Goal: Find specific page/section: Find specific page/section

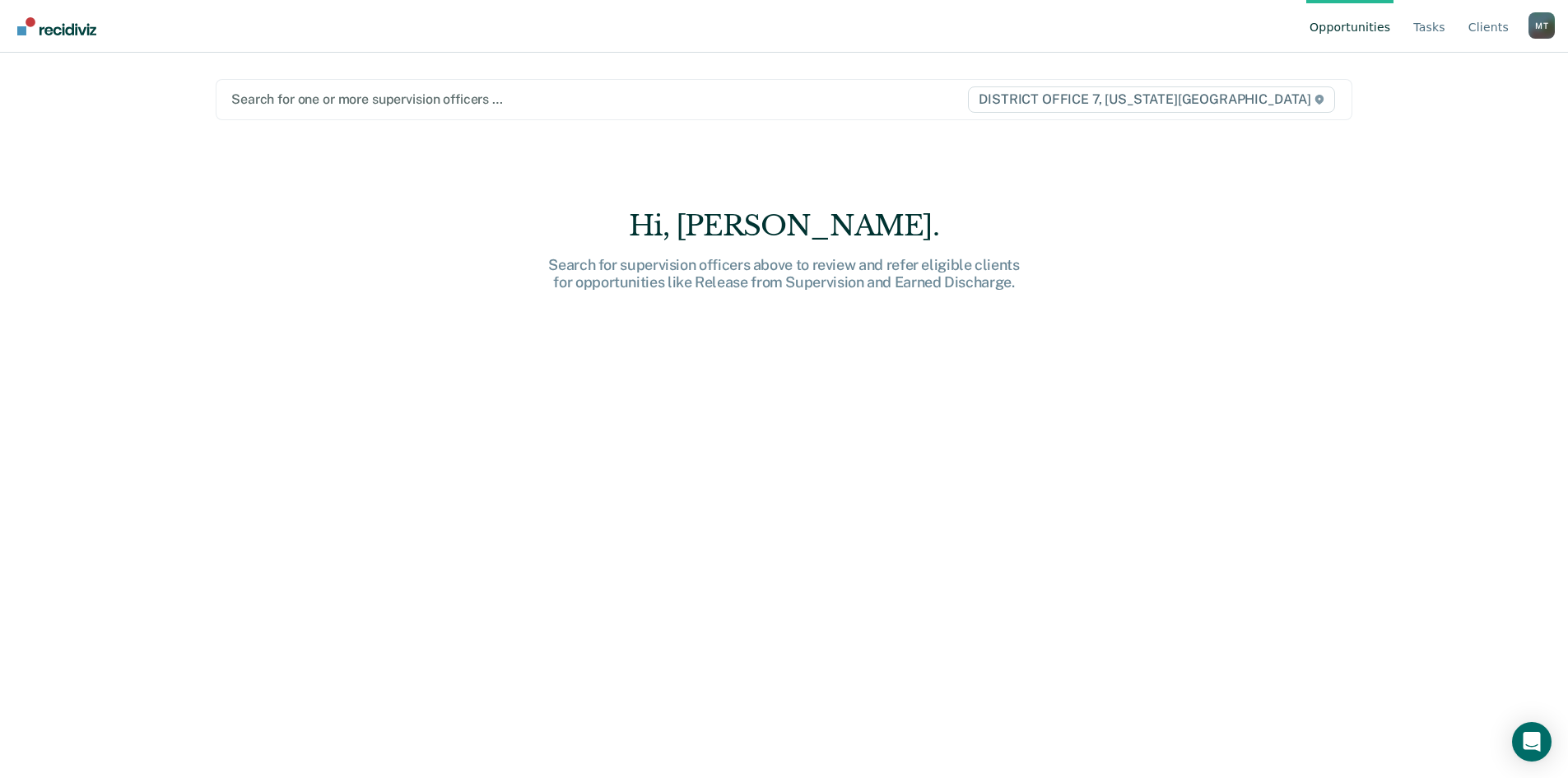
click at [474, 101] on div at bounding box center [599, 99] width 735 height 19
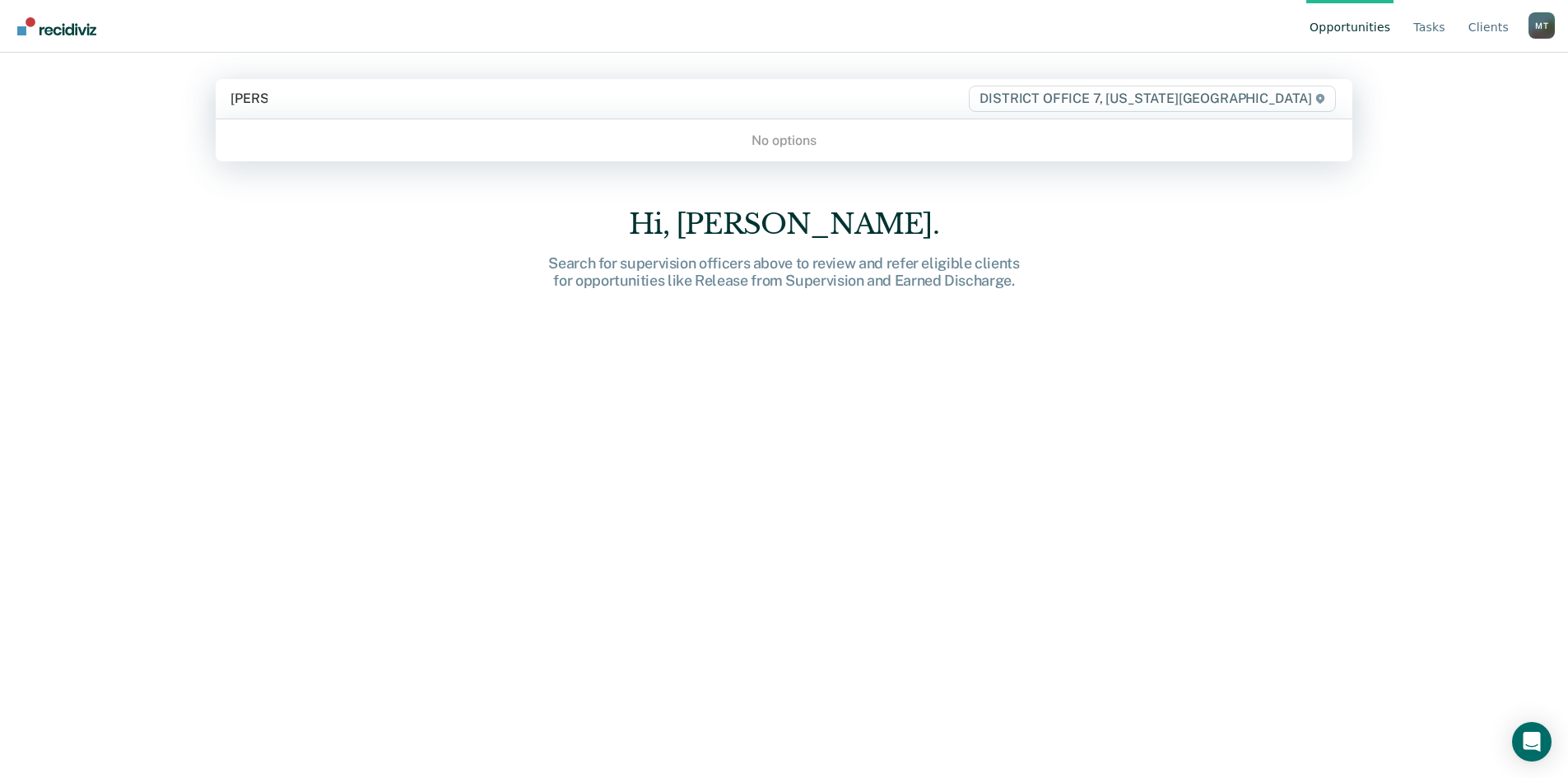
type input "[PERSON_NAME]"
click at [713, 109] on div "Search for one or more supervision officers …" at bounding box center [599, 98] width 740 height 22
